Goal: Task Accomplishment & Management: Complete application form

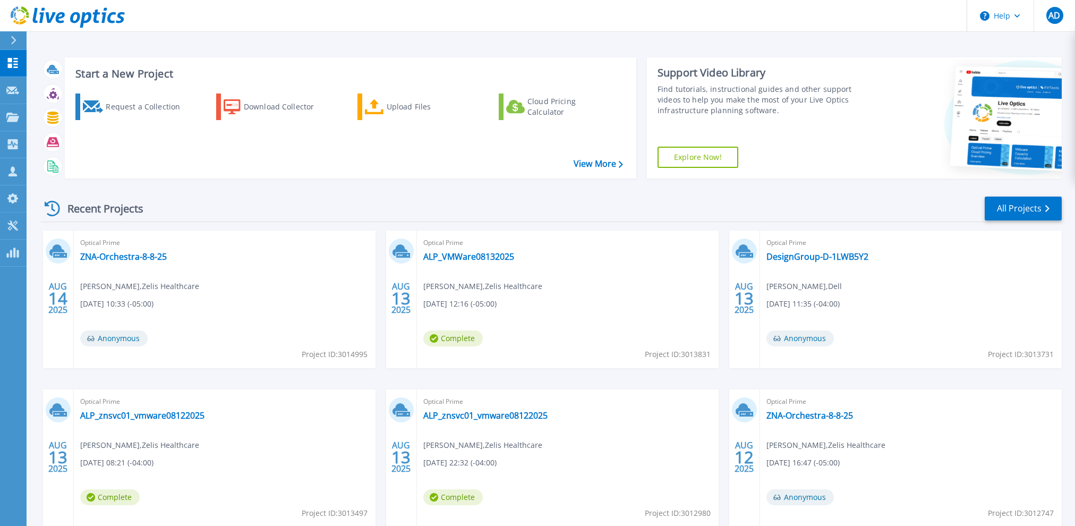
click at [355, 194] on div "Recent Projects All Projects [DATE] Optical Prime ZNA-Orchestra-8-8-25 [PERSON_…" at bounding box center [551, 372] width 1021 height 370
click at [1055, 211] on link "All Projects" at bounding box center [1023, 208] width 77 height 24
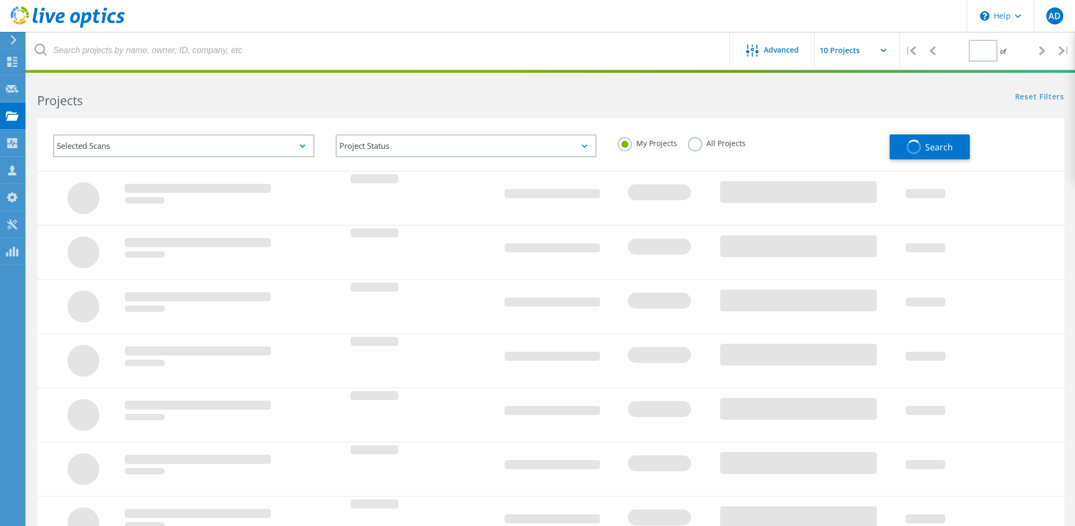
type input "1"
click at [28, 5] on div at bounding box center [62, 16] width 125 height 32
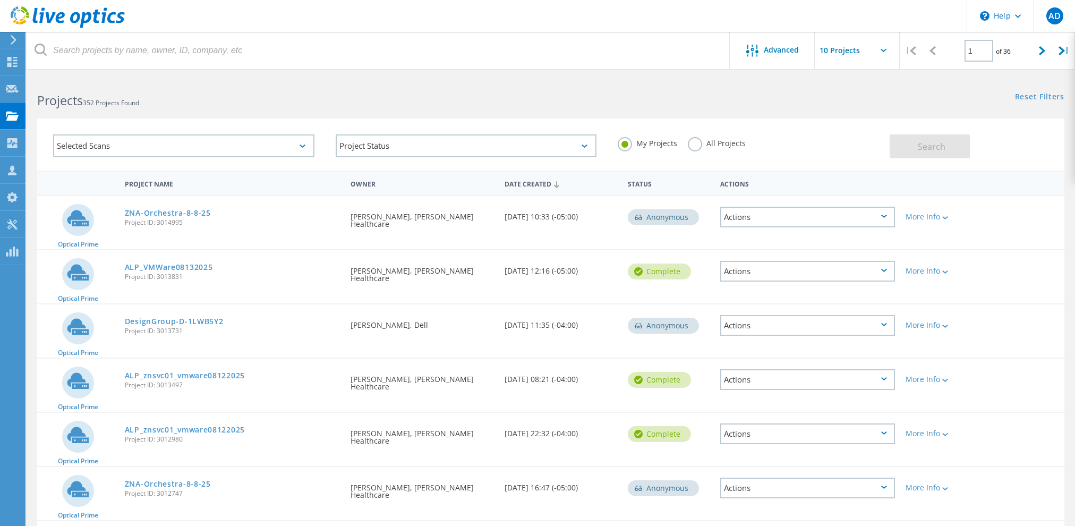
click at [31, 16] on icon at bounding box center [68, 17] width 114 height 22
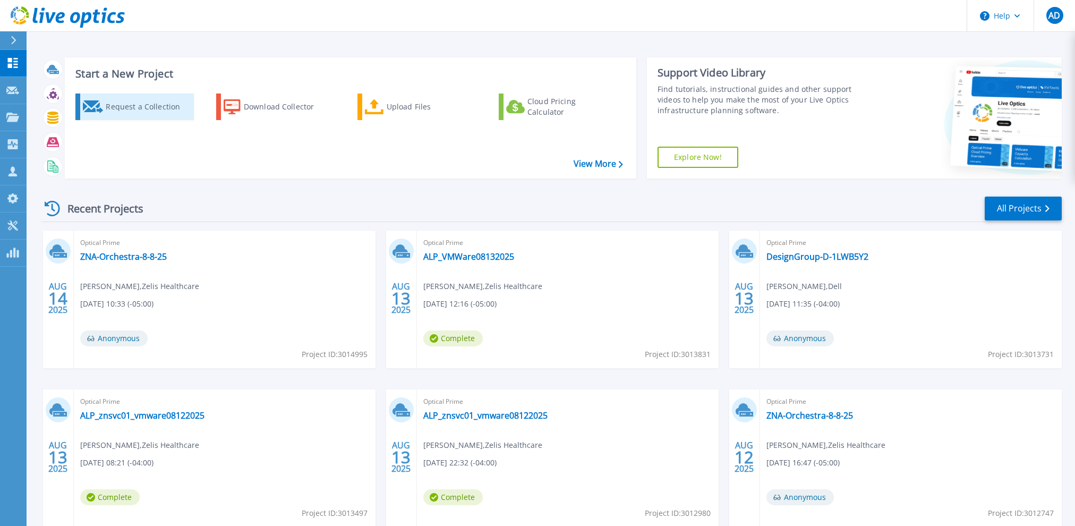
click at [143, 109] on div "Request a Collection" at bounding box center [148, 106] width 85 height 21
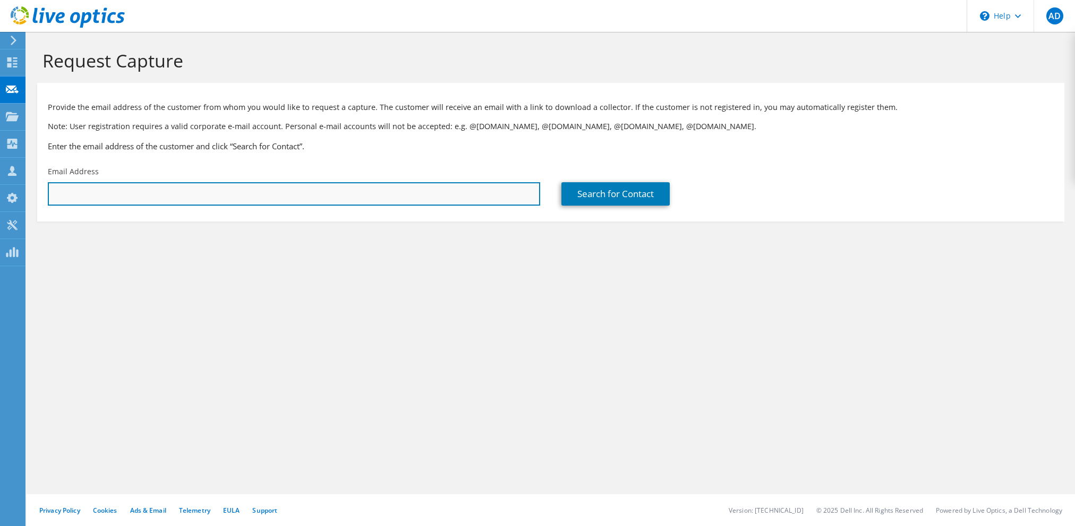
click at [364, 187] on input "text" at bounding box center [294, 193] width 492 height 23
paste input "swibbenmeyer@sgcmh.org"
type input "swibbenmeyer@sgcmh.org"
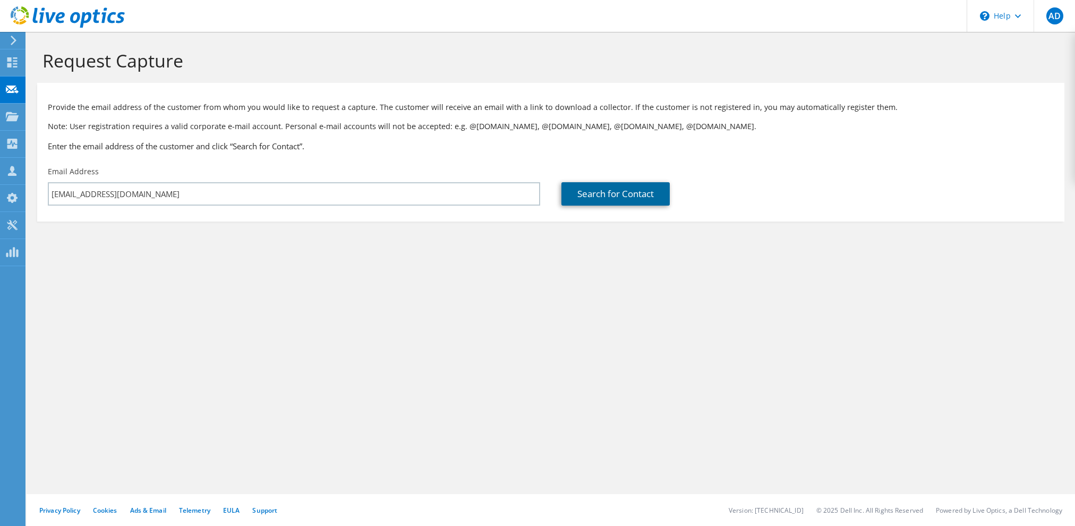
click at [610, 187] on link "Search for Contact" at bounding box center [615, 193] width 108 height 23
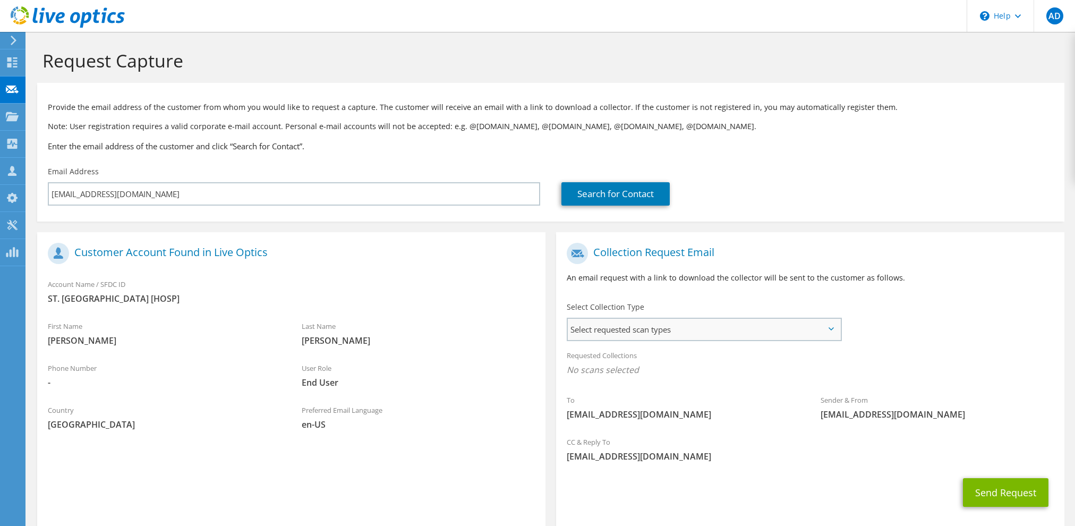
click at [835, 329] on span "Select requested scan types" at bounding box center [704, 329] width 272 height 21
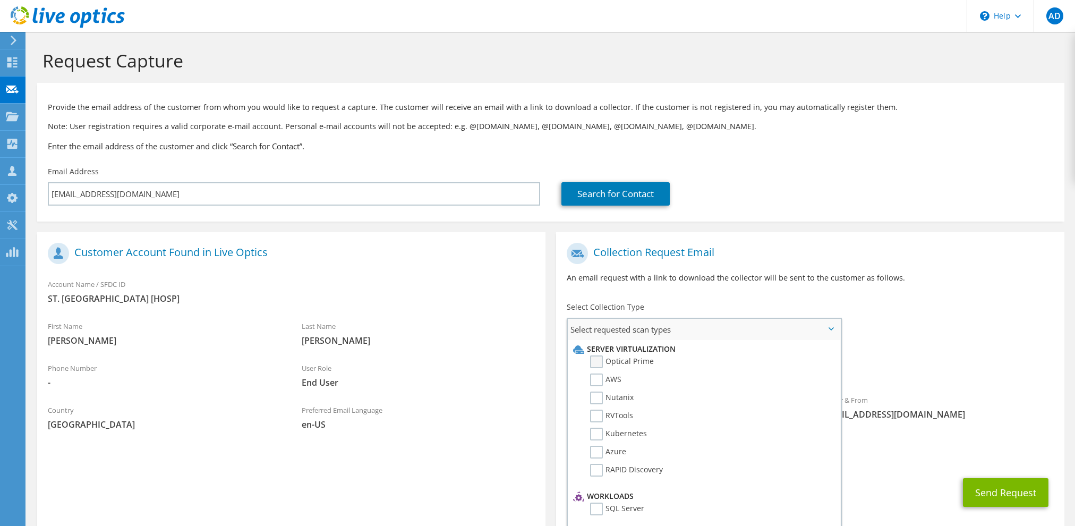
click at [635, 362] on label "Optical Prime" at bounding box center [622, 361] width 64 height 13
click at [0, 0] on input "Optical Prime" at bounding box center [0, 0] width 0 height 0
click at [981, 456] on span "[EMAIL_ADDRESS][DOMAIN_NAME]" at bounding box center [810, 459] width 487 height 12
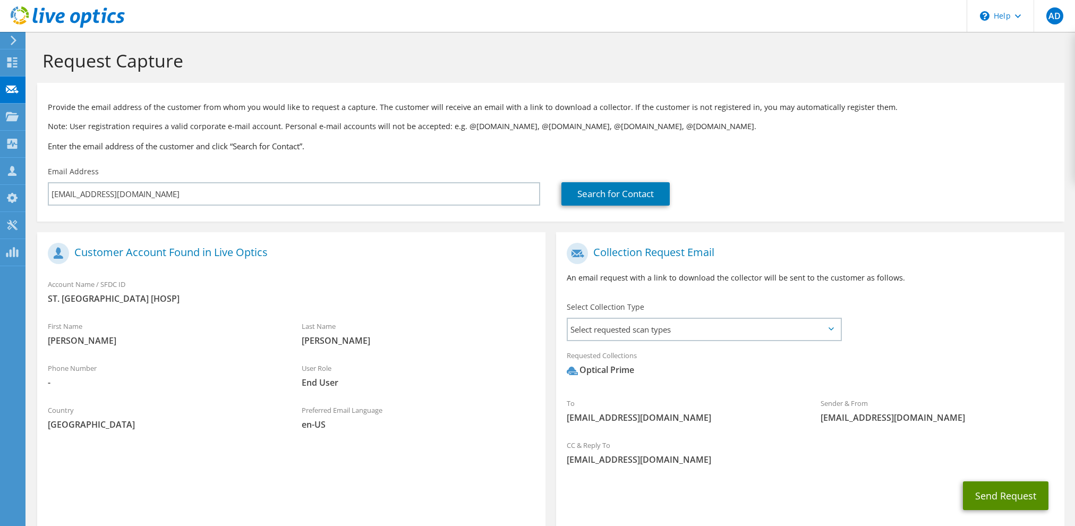
click at [999, 494] on button "Send Request" at bounding box center [1005, 495] width 85 height 29
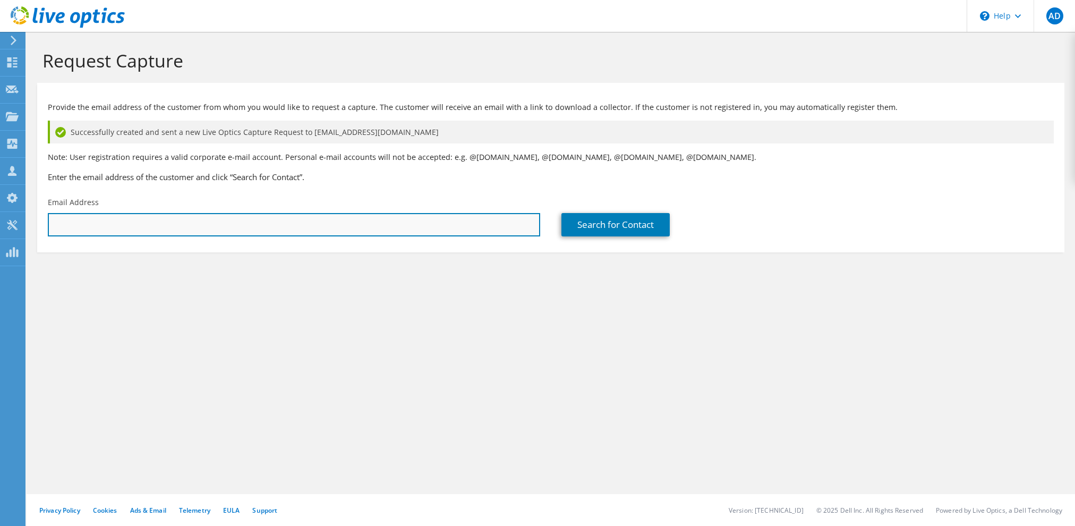
click at [337, 225] on input "text" at bounding box center [294, 224] width 492 height 23
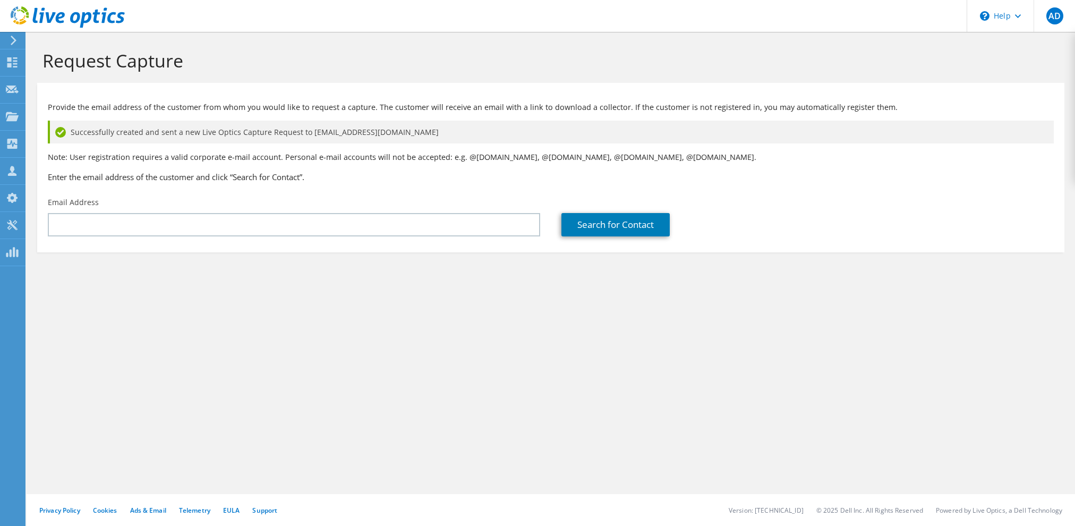
click at [799, 221] on div "Search for Contact" at bounding box center [807, 224] width 492 height 23
click at [442, 102] on p "Provide the email address of the customer from whom you would like to request a…" at bounding box center [551, 107] width 1006 height 12
